Goal: Transaction & Acquisition: Obtain resource

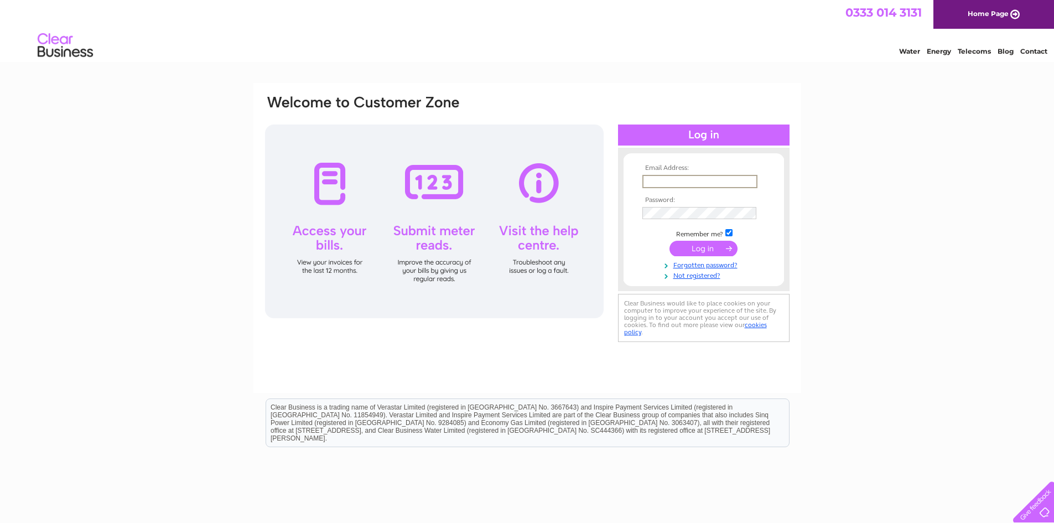
click at [670, 181] on input "text" at bounding box center [700, 181] width 115 height 13
type input "[EMAIL_ADDRESS][DOMAIN_NAME]"
click at [670, 241] on input "submit" at bounding box center [704, 248] width 68 height 15
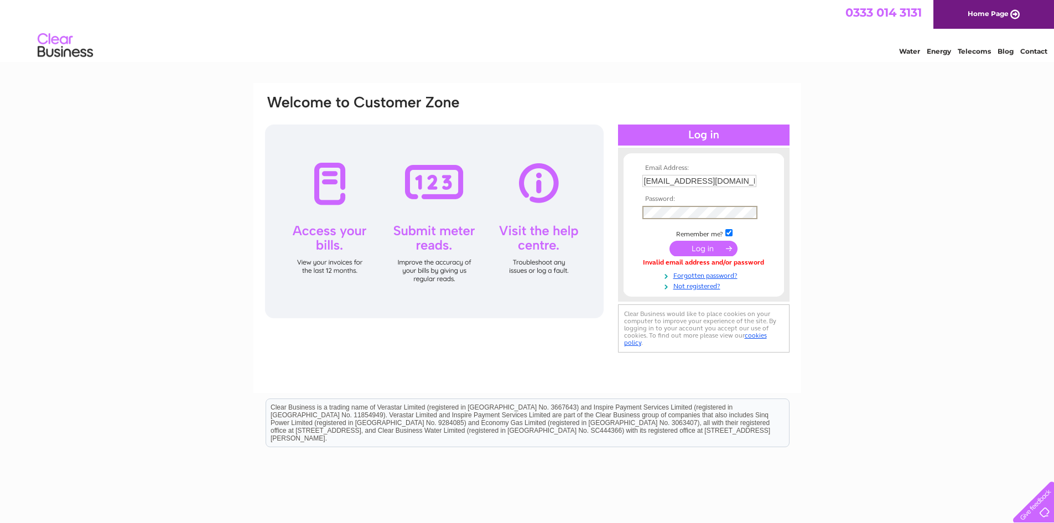
click at [670, 241] on input "submit" at bounding box center [704, 248] width 68 height 15
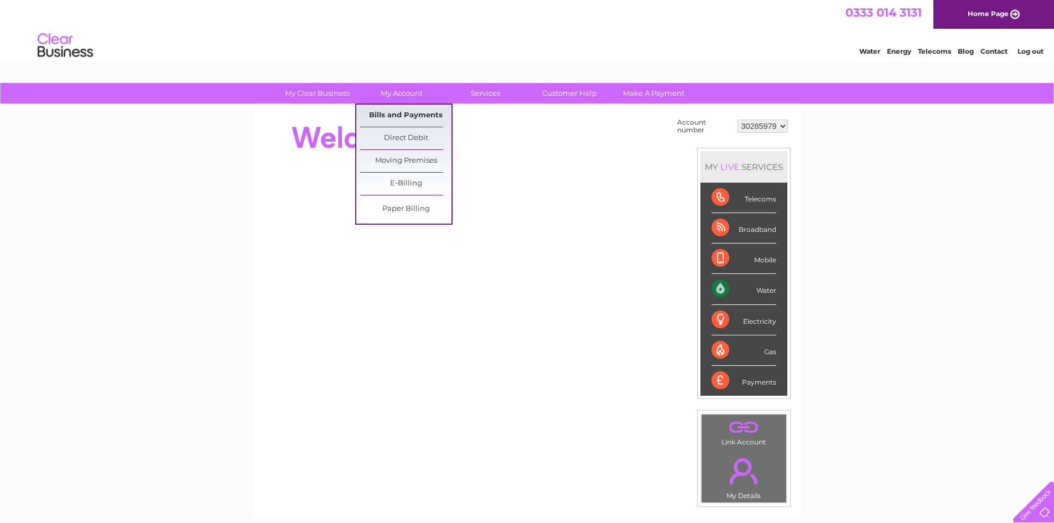
click at [396, 112] on link "Bills and Payments" at bounding box center [405, 116] width 91 height 22
click at [392, 111] on link "Bills and Payments" at bounding box center [405, 116] width 91 height 22
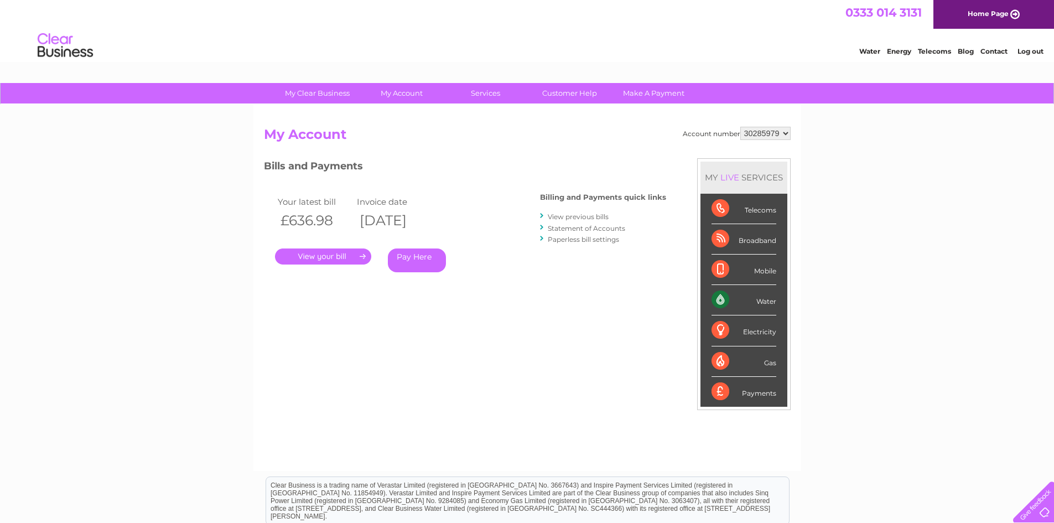
click at [344, 252] on link "." at bounding box center [323, 256] width 96 height 16
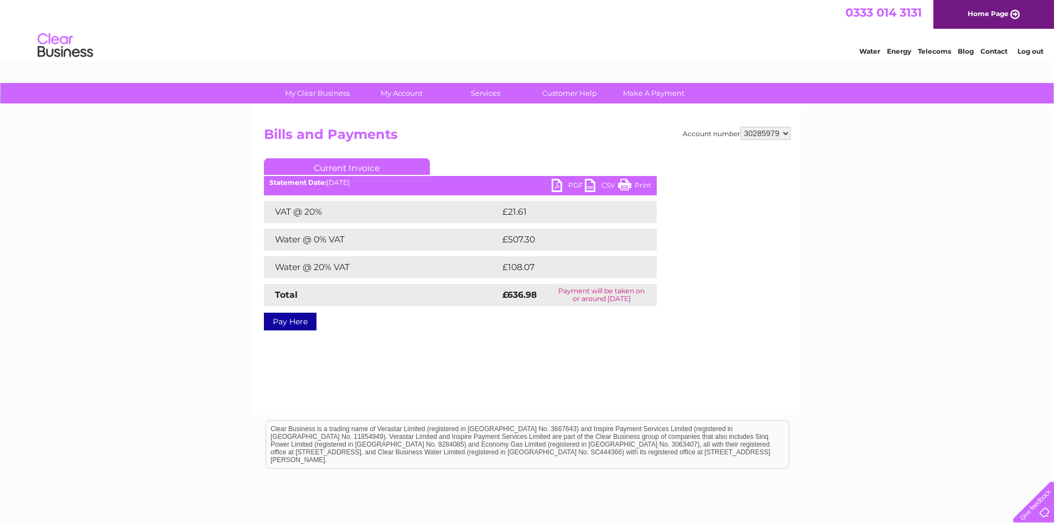
click at [552, 183] on link "PDF" at bounding box center [568, 187] width 33 height 16
click at [782, 134] on select "30285979 30315076" at bounding box center [765, 133] width 50 height 13
select select "30315076"
click at [740, 127] on select "30285979 30315076" at bounding box center [765, 133] width 50 height 13
click at [556, 187] on link "PDF" at bounding box center [568, 187] width 33 height 16
